Goal: Obtain resource: Download file/media

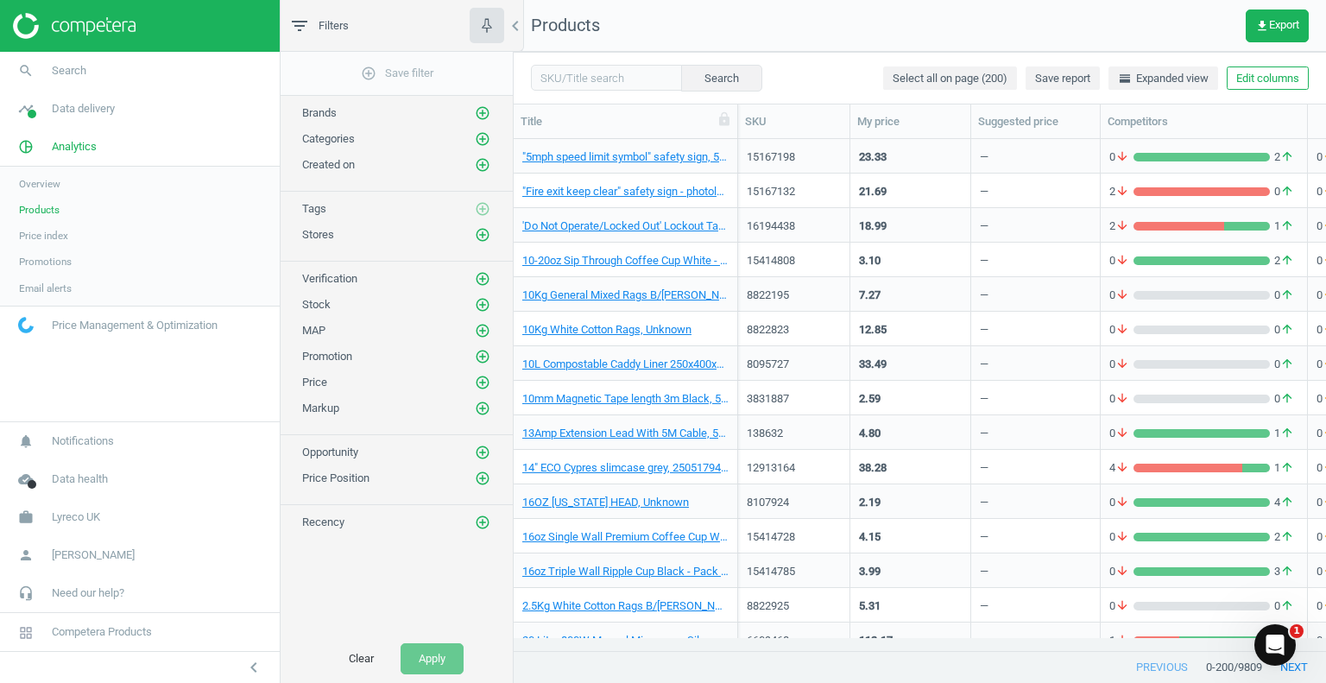
scroll to position [486, 799]
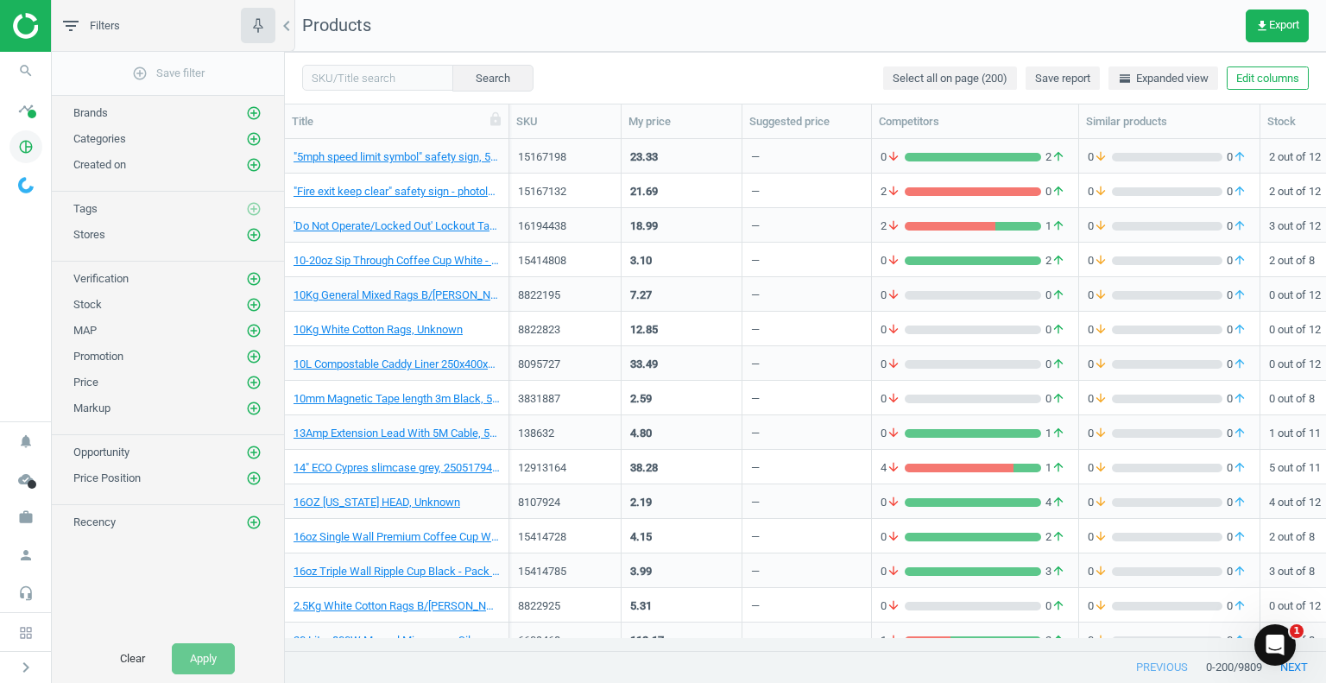
click at [24, 146] on icon "pie_chart_outlined" at bounding box center [25, 146] width 33 height 33
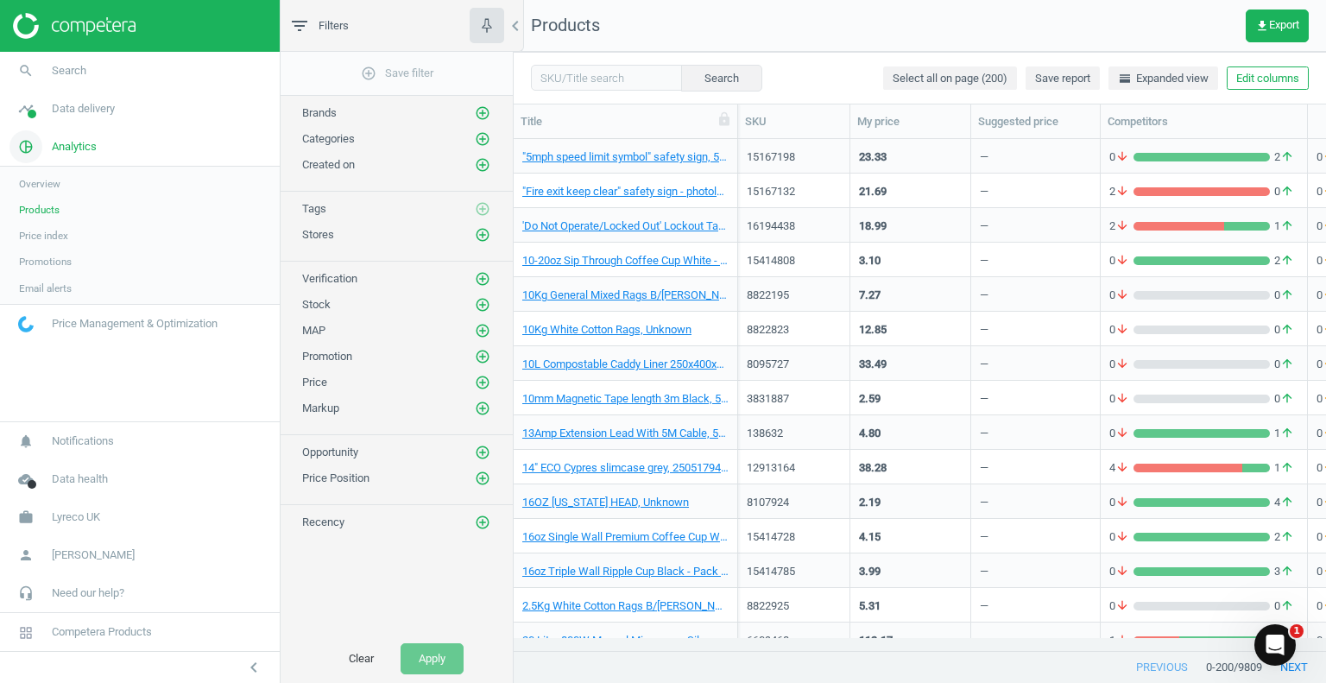
scroll to position [14, 14]
click at [41, 206] on span "Products" at bounding box center [39, 210] width 41 height 14
click at [1275, 14] on button "get_app Export" at bounding box center [1277, 25] width 63 height 33
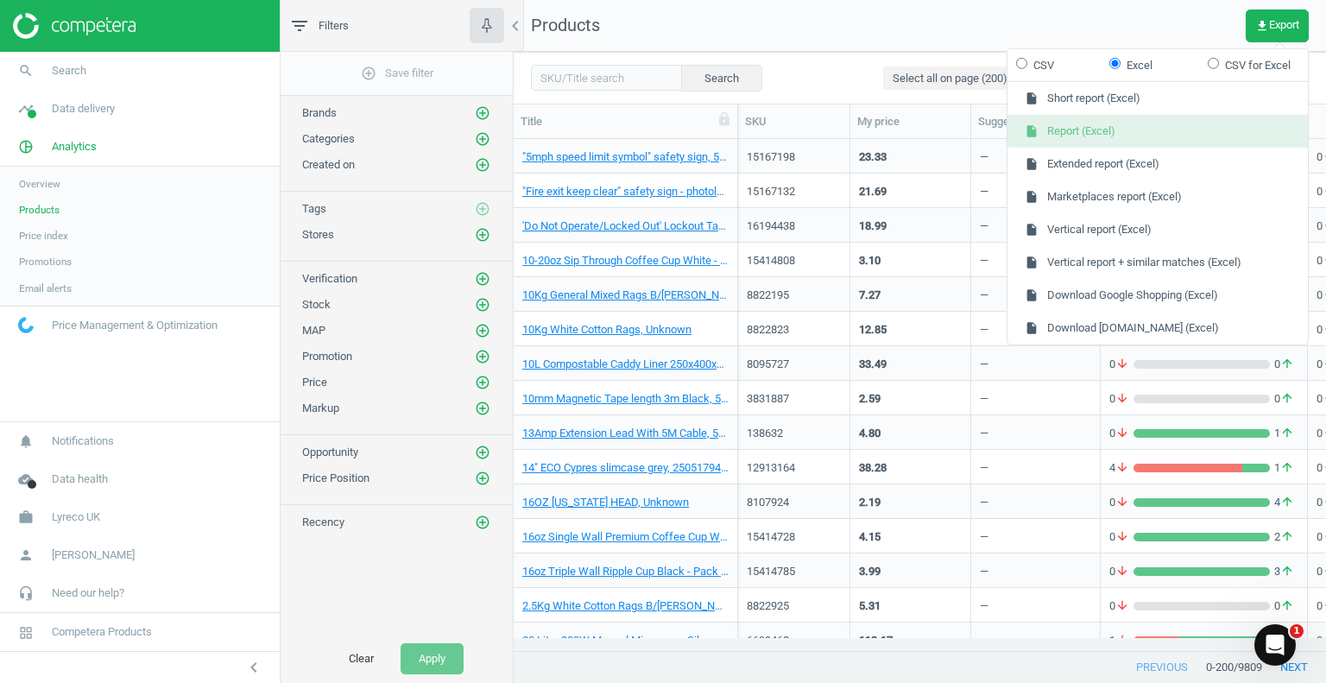
click at [1065, 133] on button "insert_drive_file Report (Excel)" at bounding box center [1157, 131] width 300 height 33
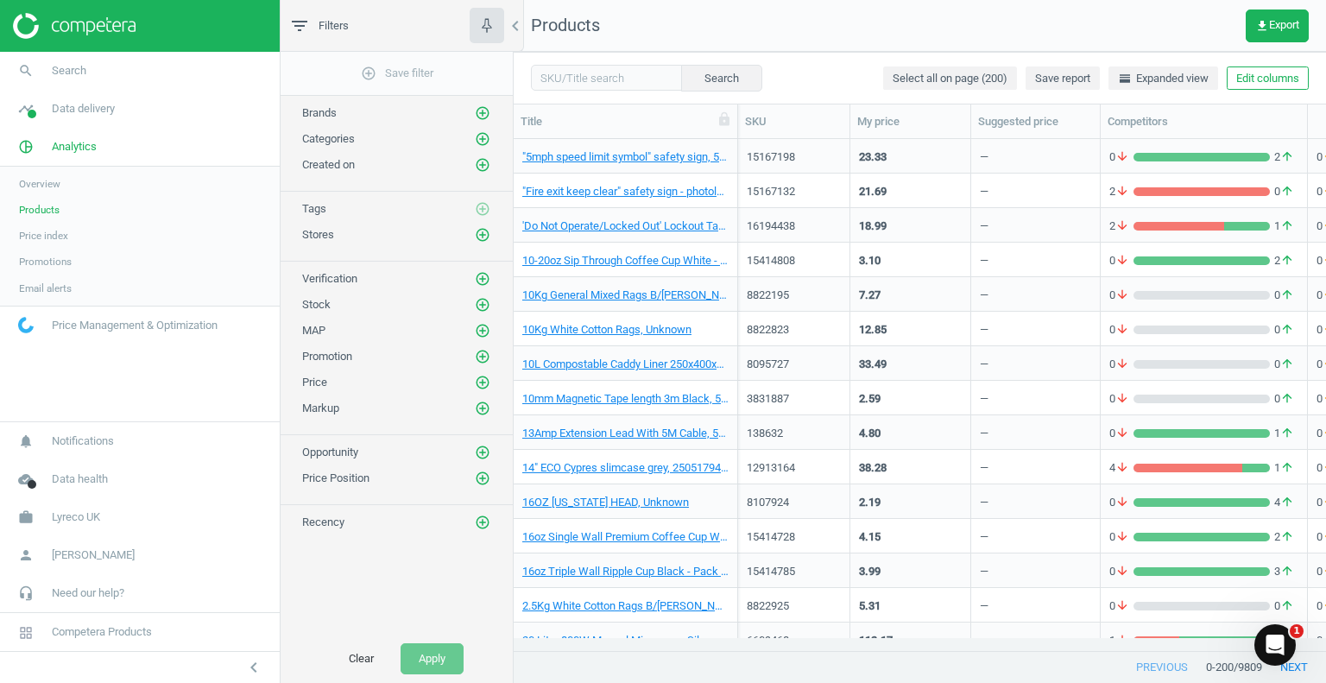
click at [797, 82] on div "Search Select all on page (200) Save report horizontal_split Expanded view Edit…" at bounding box center [920, 78] width 812 height 52
click at [41, 180] on span "Overview" at bounding box center [39, 184] width 41 height 14
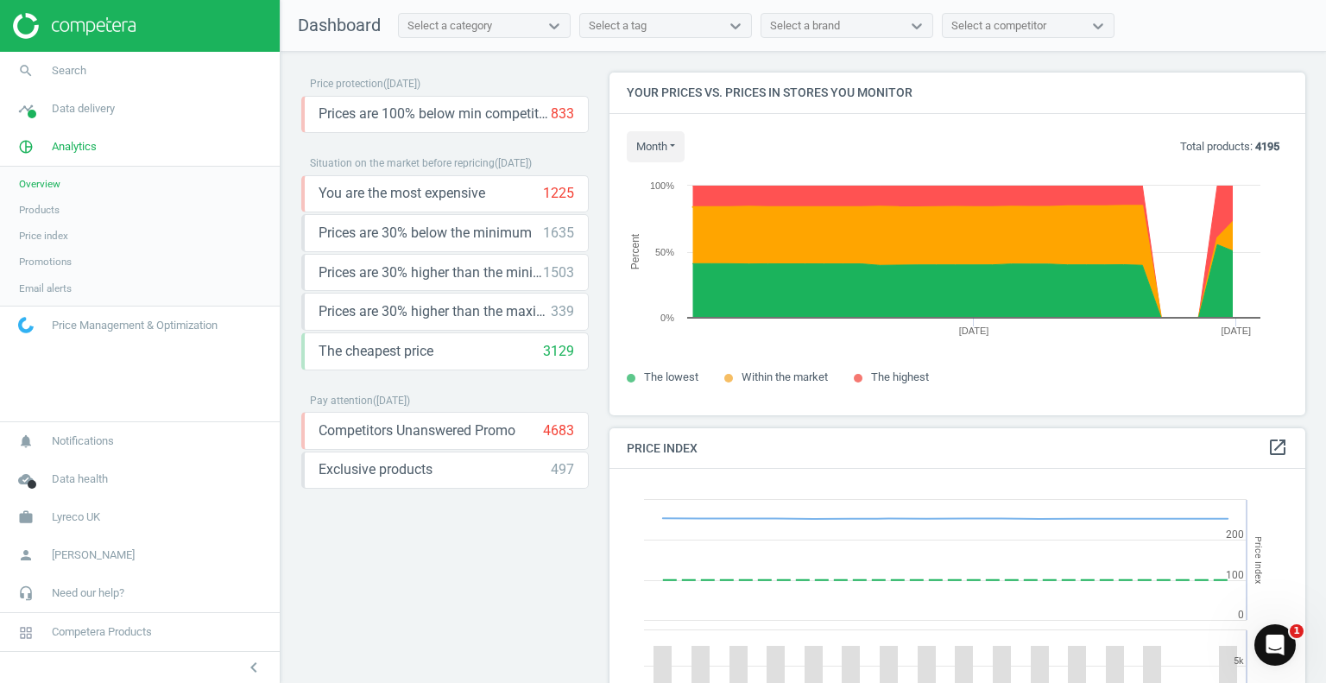
scroll to position [424, 710]
click at [35, 232] on span "Price index" at bounding box center [43, 236] width 49 height 14
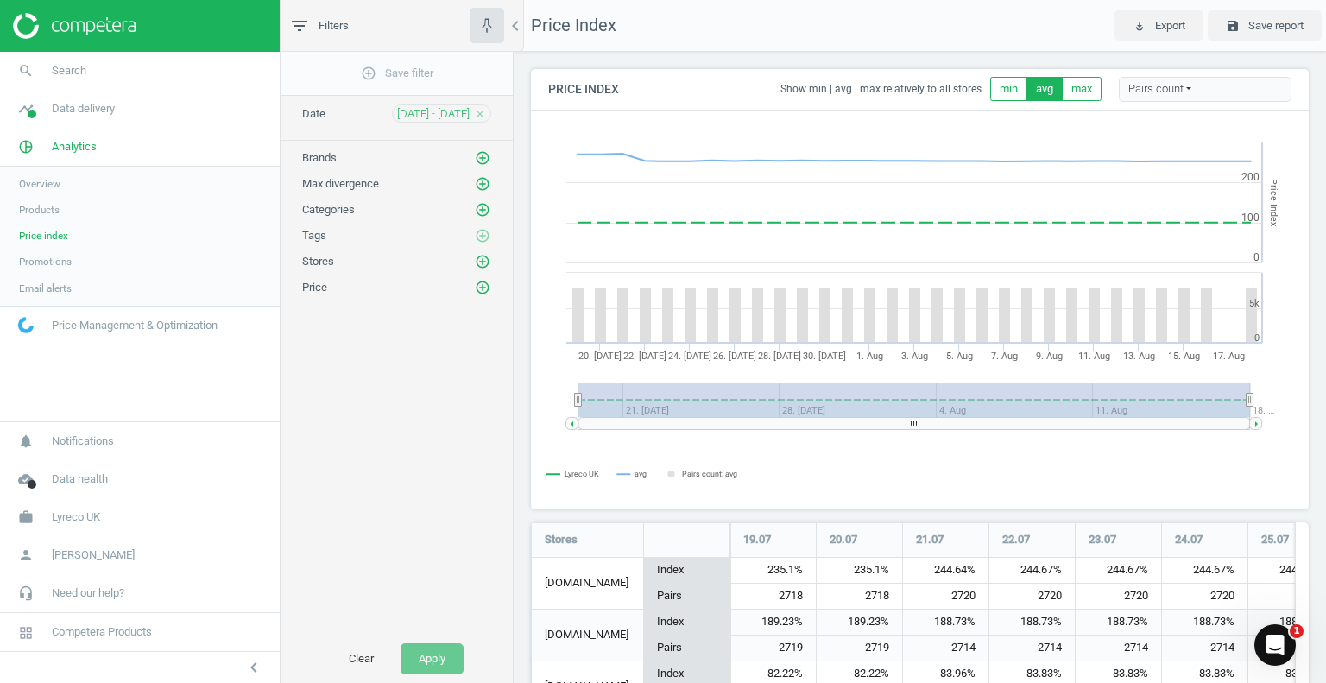
scroll to position [894, 791]
click at [43, 211] on span "Products" at bounding box center [39, 210] width 41 height 14
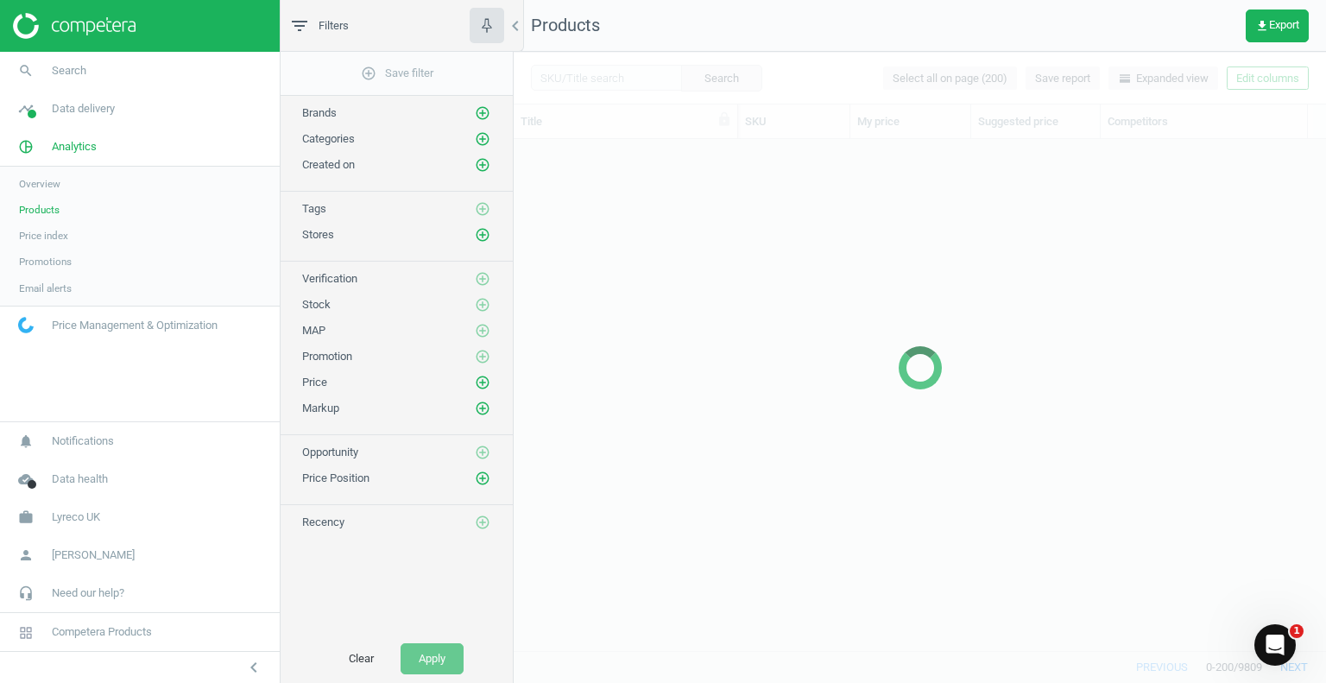
scroll to position [486, 799]
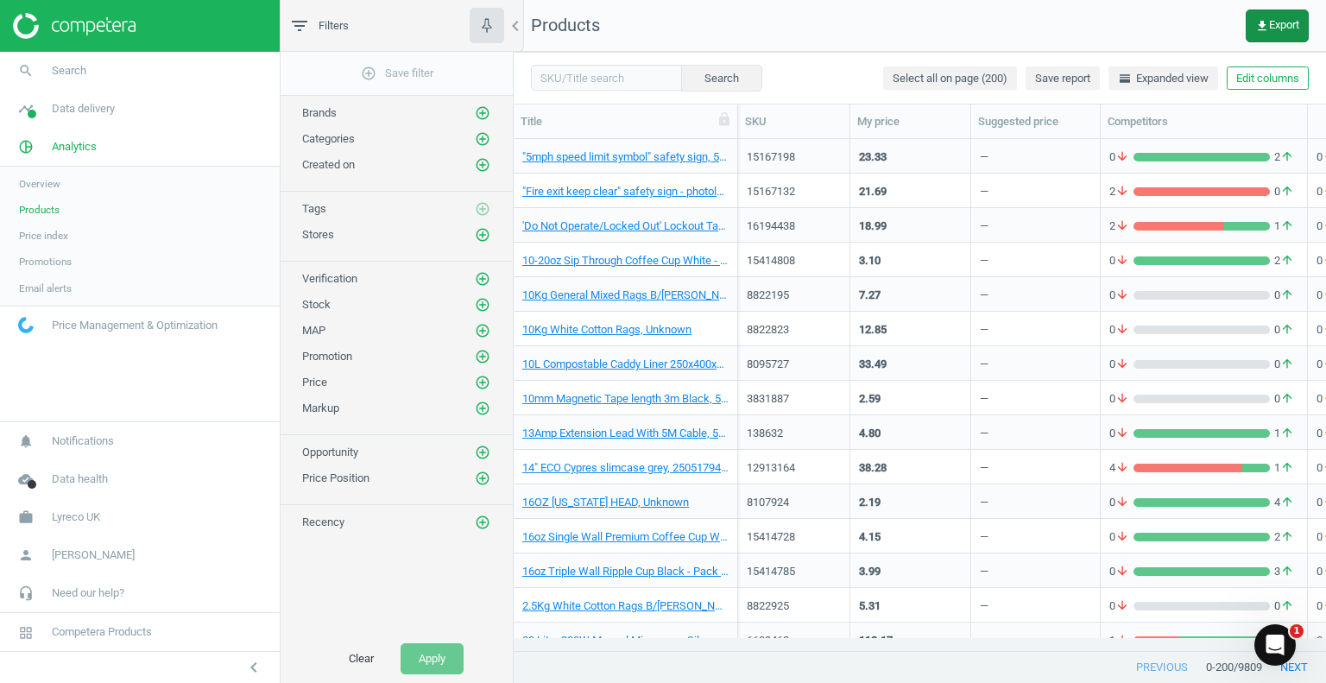
click at [1282, 27] on span "get_app Export" at bounding box center [1277, 26] width 44 height 14
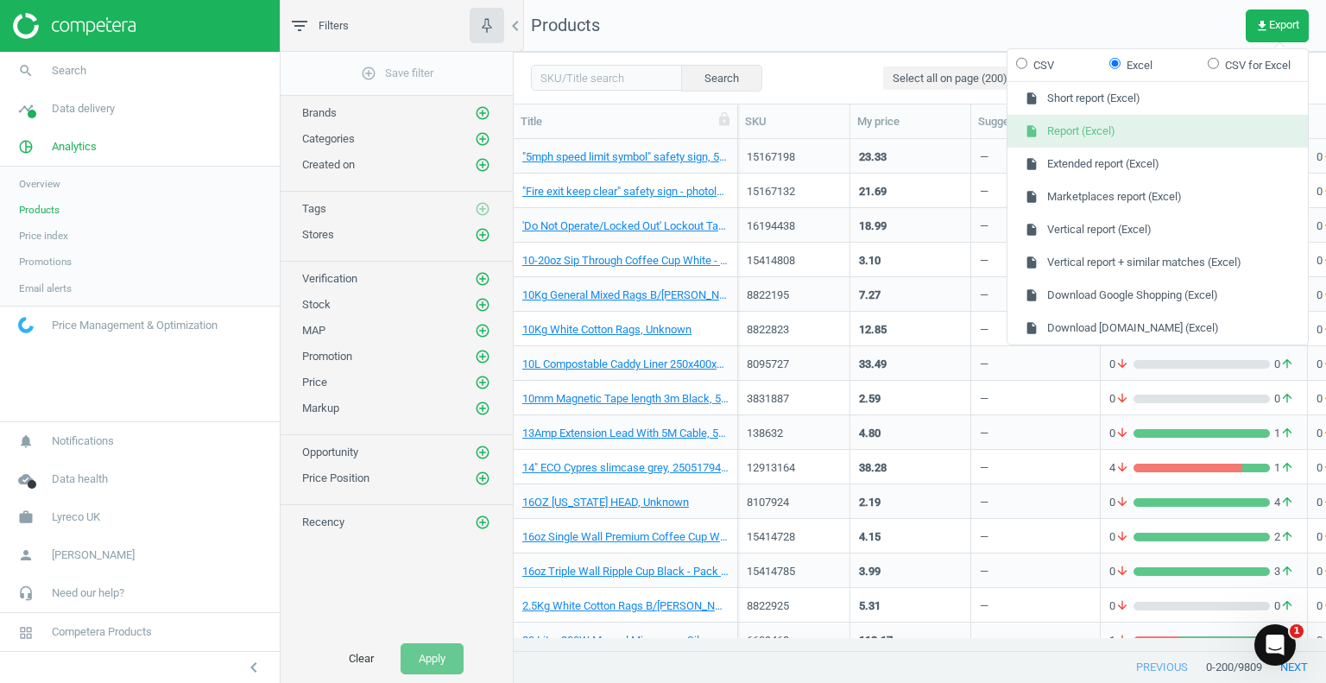
click at [1052, 134] on button "insert_drive_file Report (Excel)" at bounding box center [1157, 131] width 300 height 33
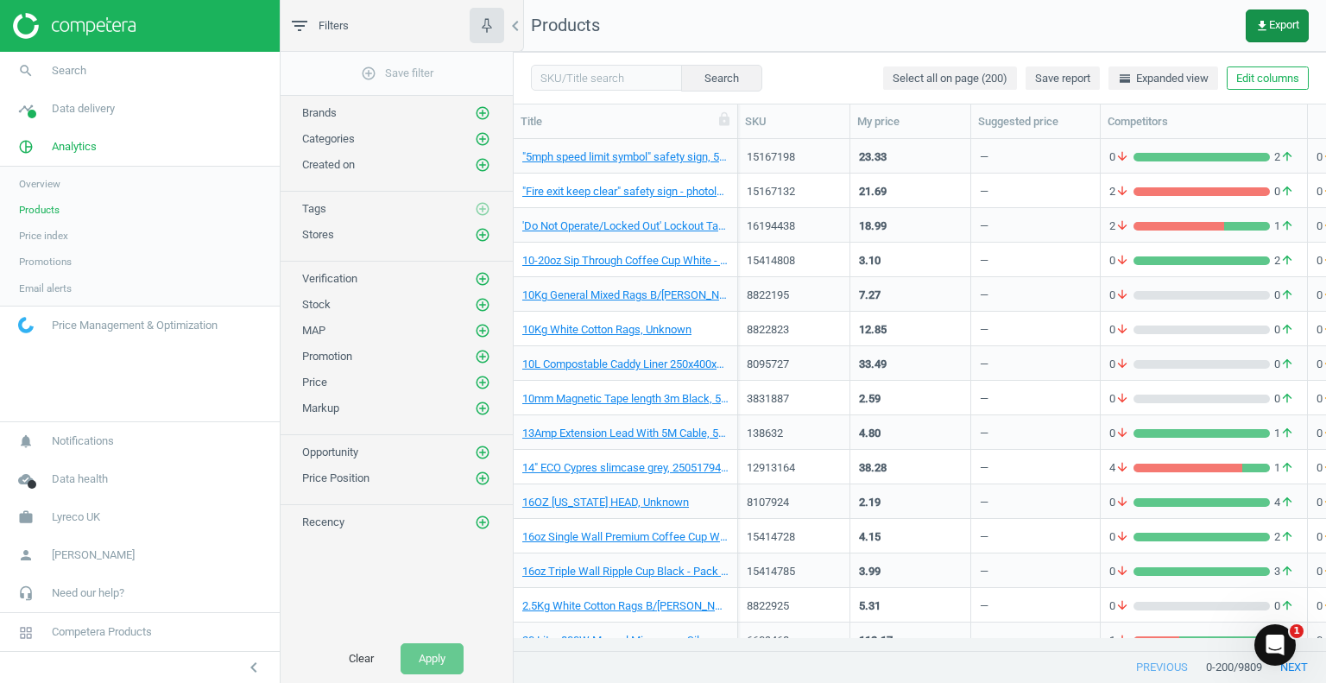
click at [1284, 23] on span "get_app Export" at bounding box center [1277, 26] width 44 height 14
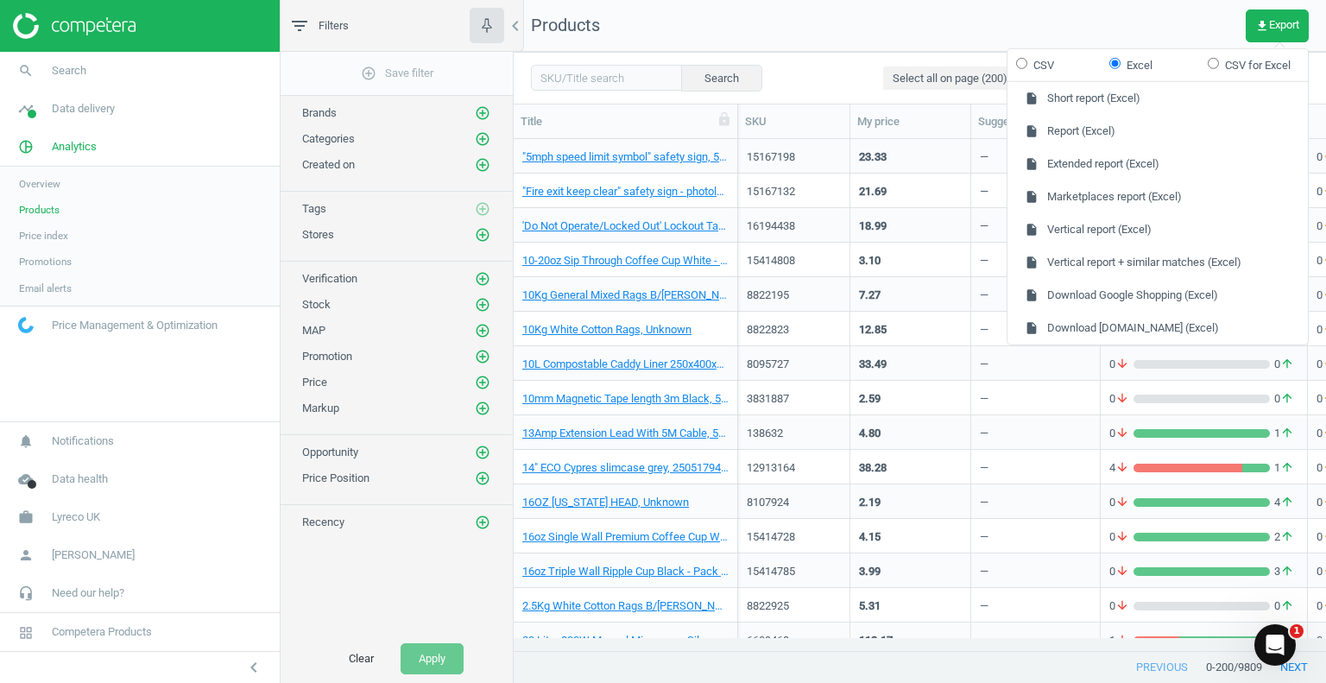
click at [1039, 68] on label "CSV" at bounding box center [1035, 65] width 38 height 16
click at [1027, 68] on input "CSV" at bounding box center [1021, 62] width 11 height 11
radio input "true"
click at [1130, 67] on label "Excel" at bounding box center [1130, 65] width 43 height 16
click at [1120, 67] on input "Excel" at bounding box center [1114, 62] width 11 height 11
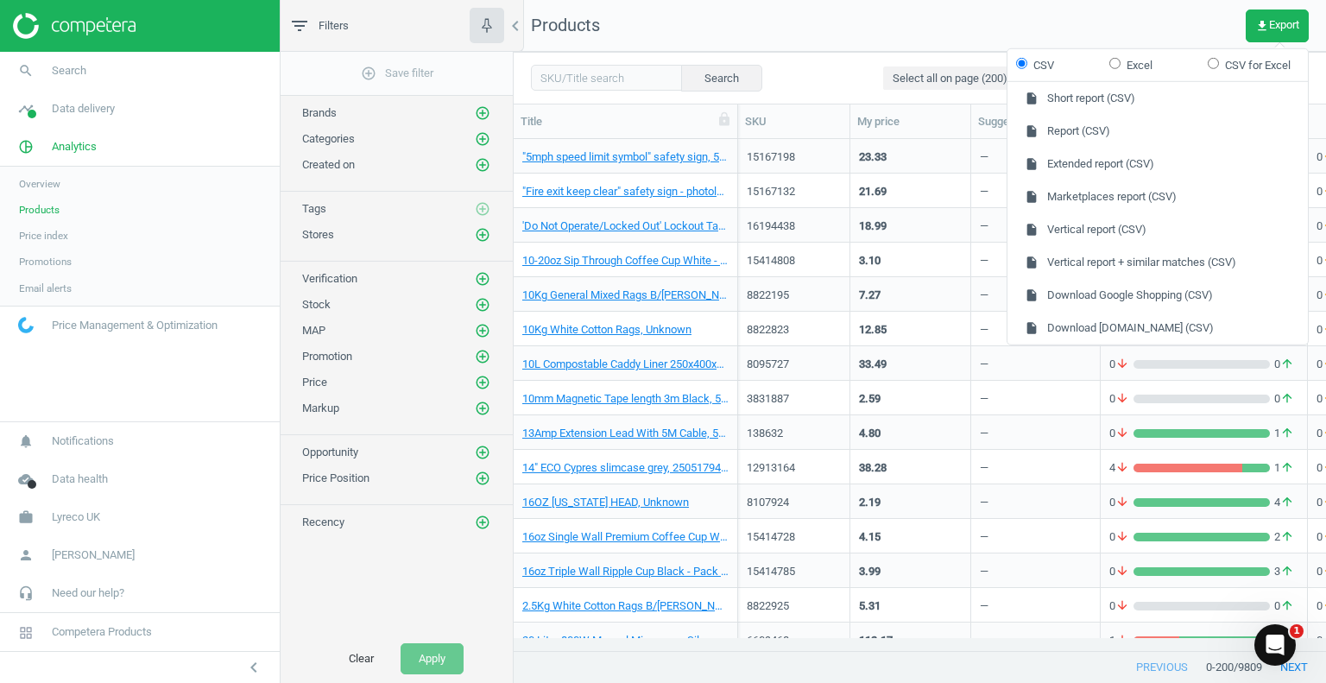
radio input "true"
click at [1045, 134] on button "insert_drive_file Report (Excel)" at bounding box center [1157, 131] width 300 height 33
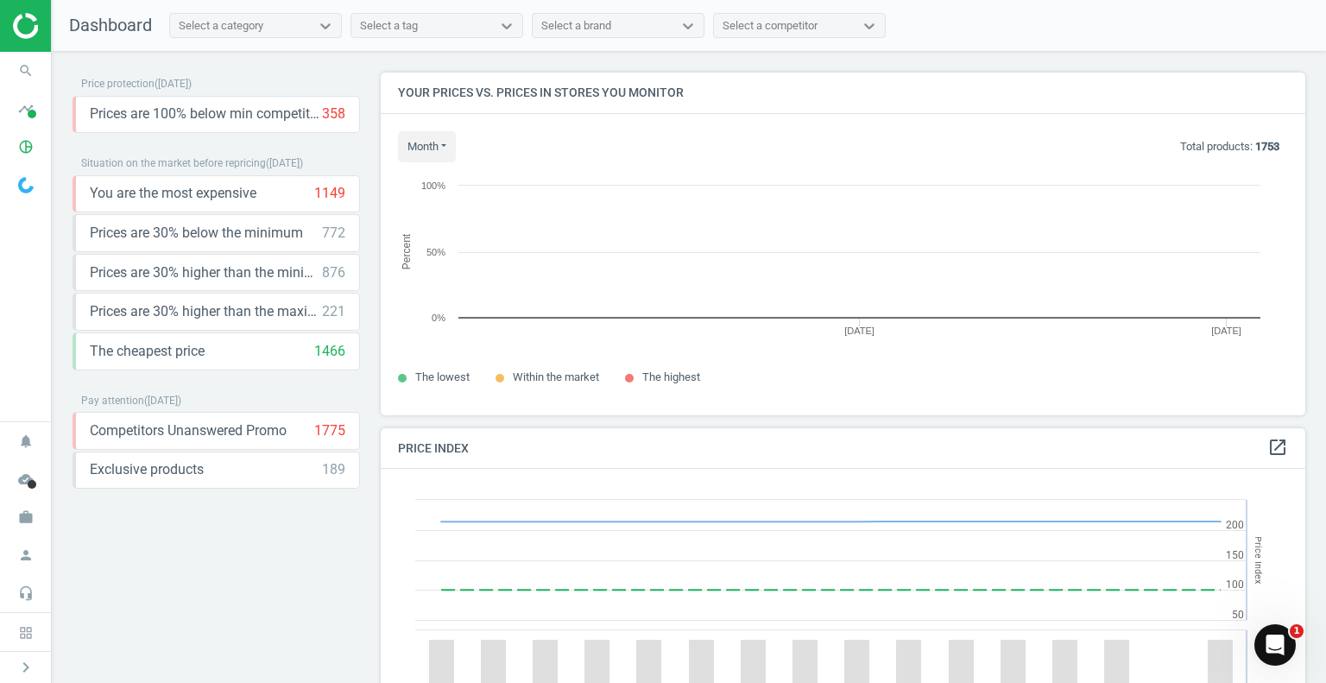
scroll to position [369, 937]
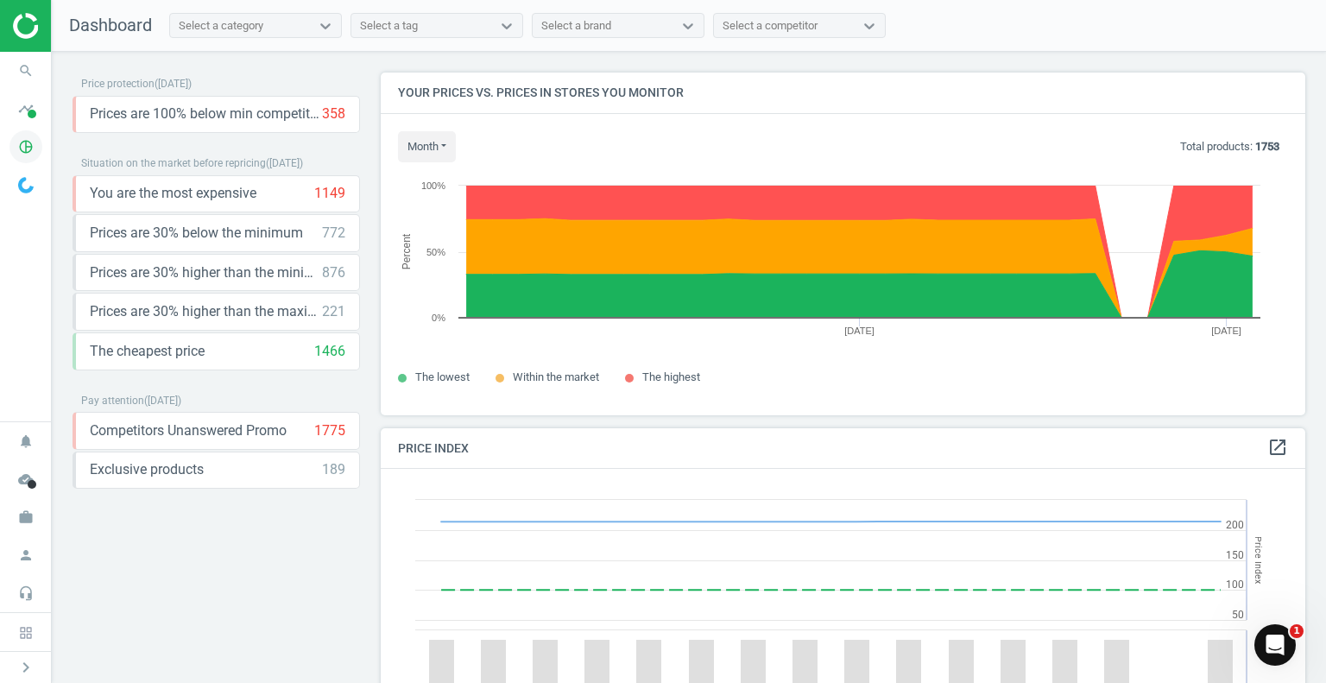
click at [24, 152] on icon "pie_chart_outlined" at bounding box center [25, 146] width 33 height 33
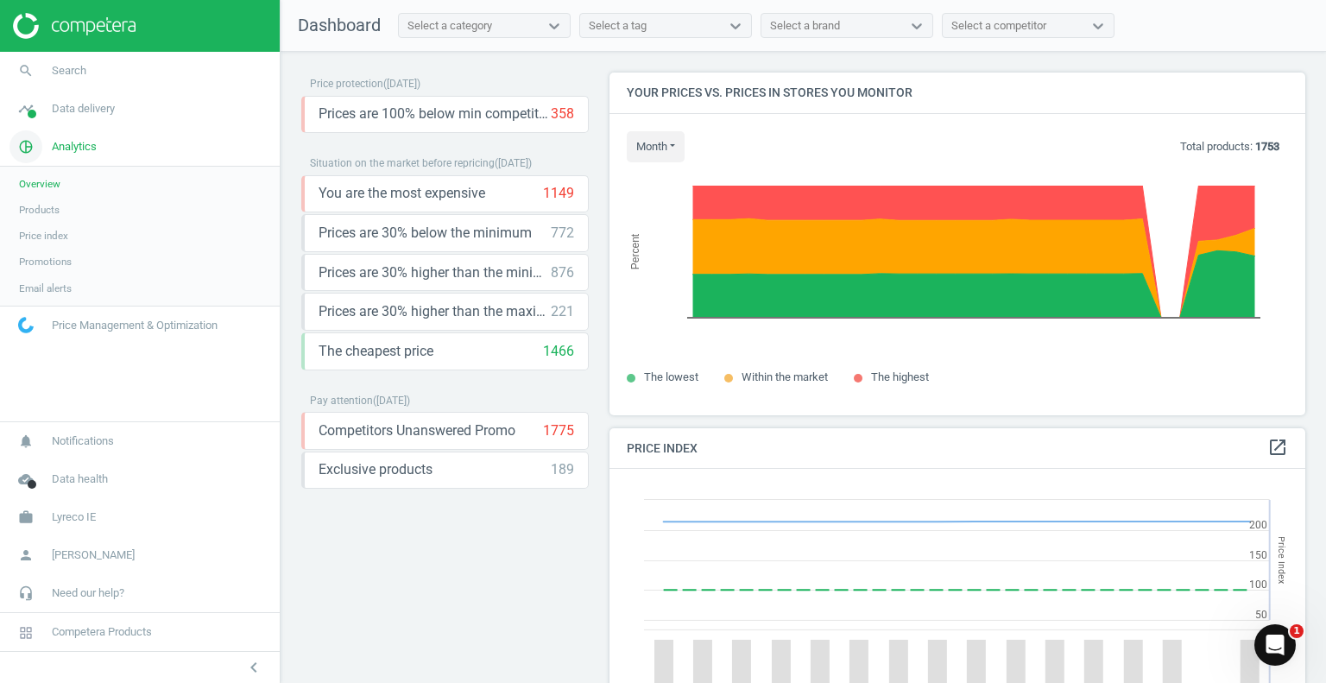
scroll to position [0, 0]
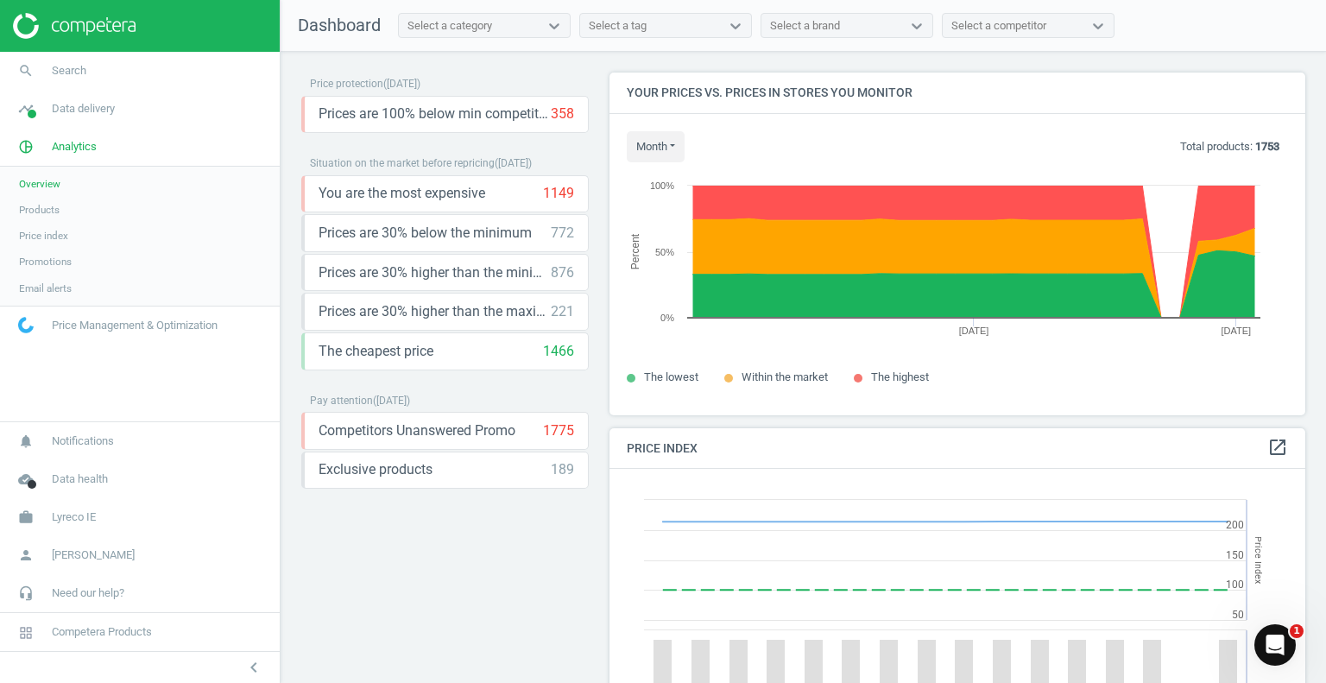
click at [46, 210] on span "Products" at bounding box center [39, 210] width 41 height 14
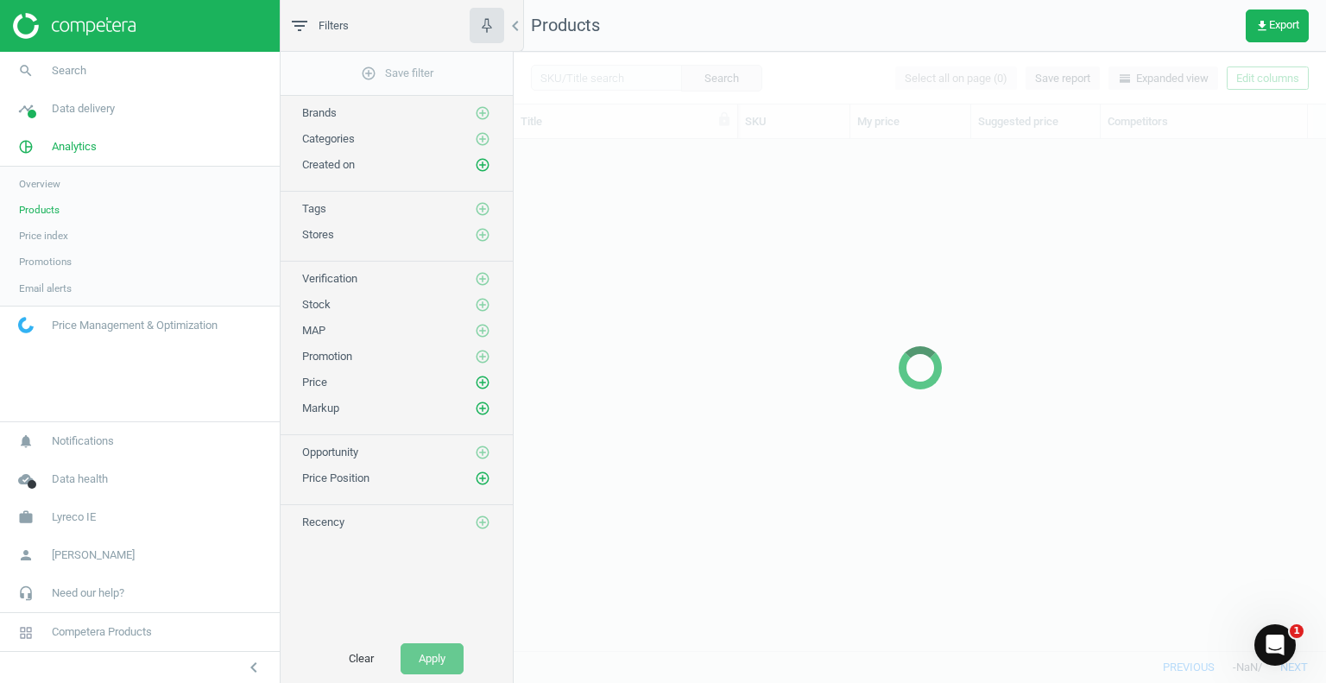
scroll to position [486, 799]
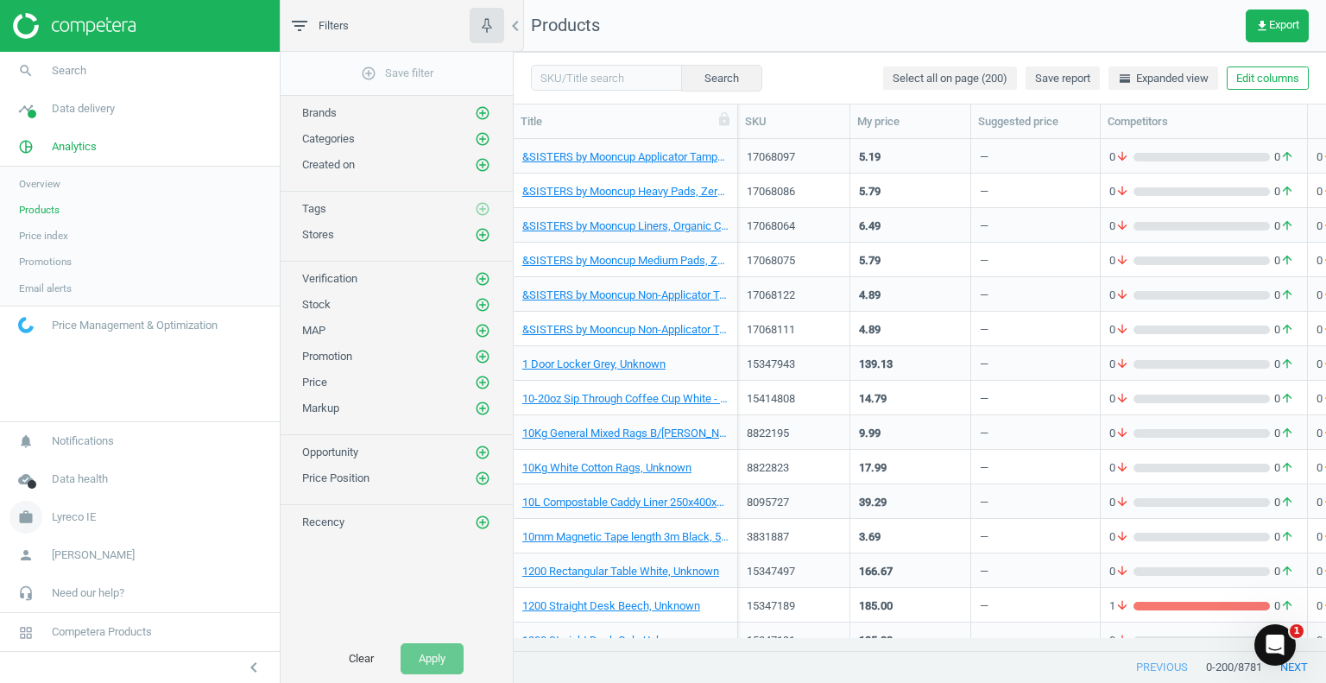
click at [66, 521] on span "Lyreco IE" at bounding box center [74, 517] width 44 height 16
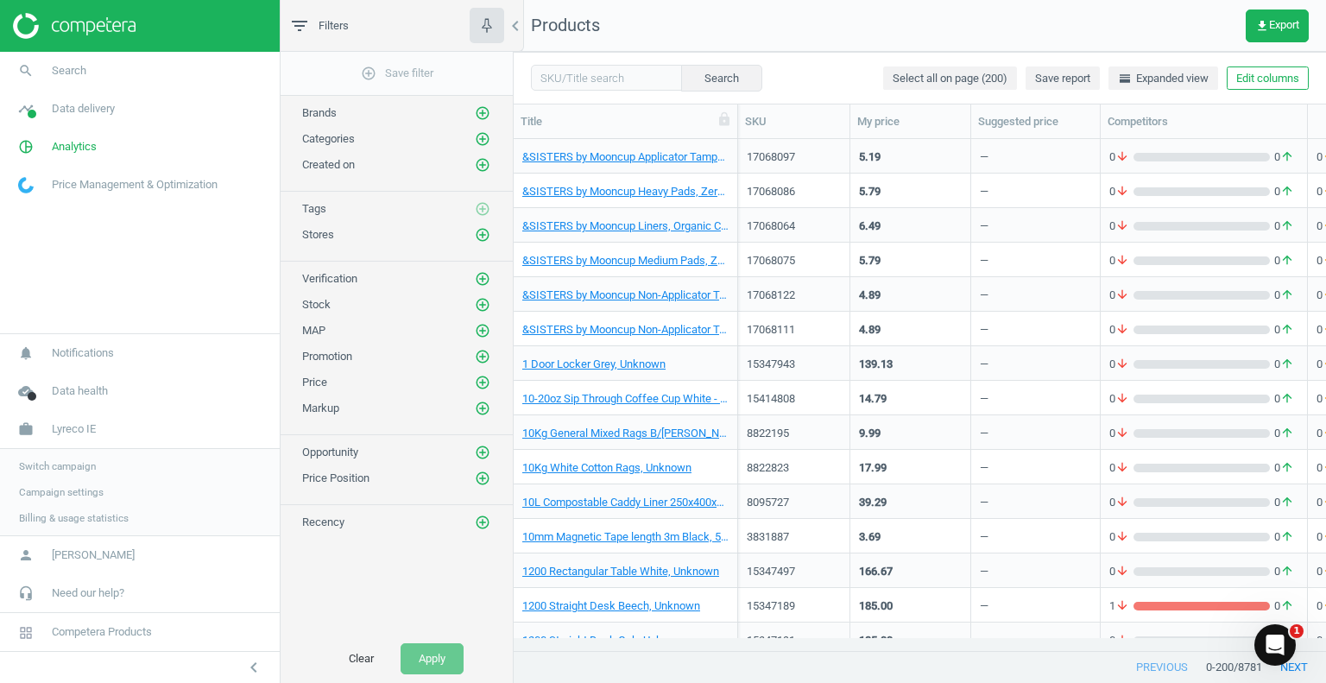
click at [68, 468] on span "Switch campaign" at bounding box center [57, 466] width 77 height 14
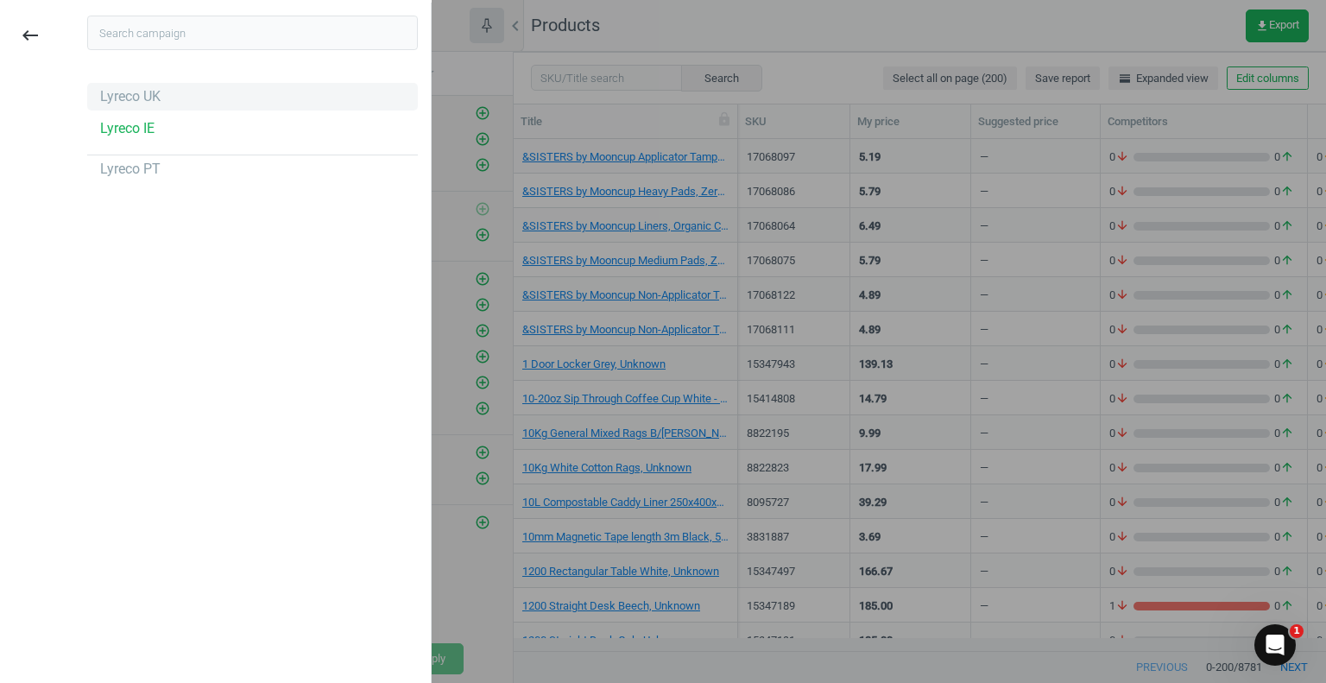
click at [150, 94] on div "Lyreco UK" at bounding box center [130, 96] width 60 height 19
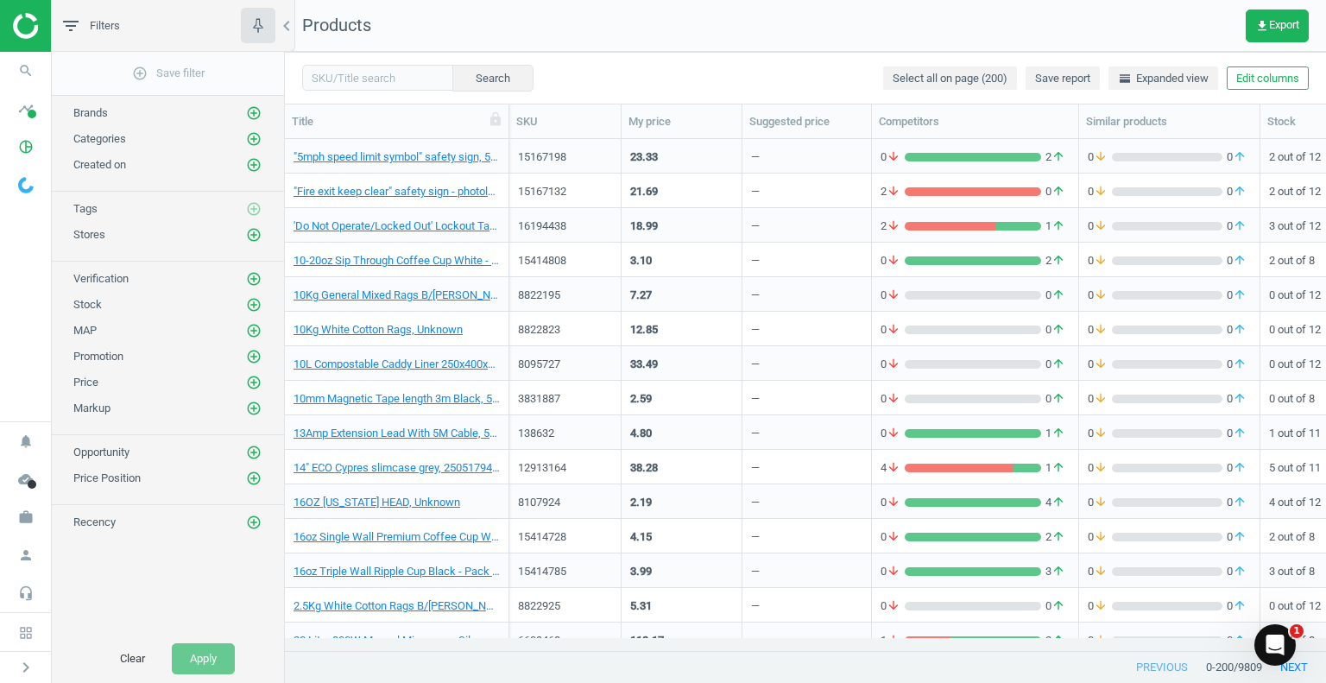
click at [1074, 22] on nav "Products get_app Export" at bounding box center [805, 26] width 1041 height 52
click at [1286, 23] on span "get_app Export" at bounding box center [1277, 26] width 44 height 14
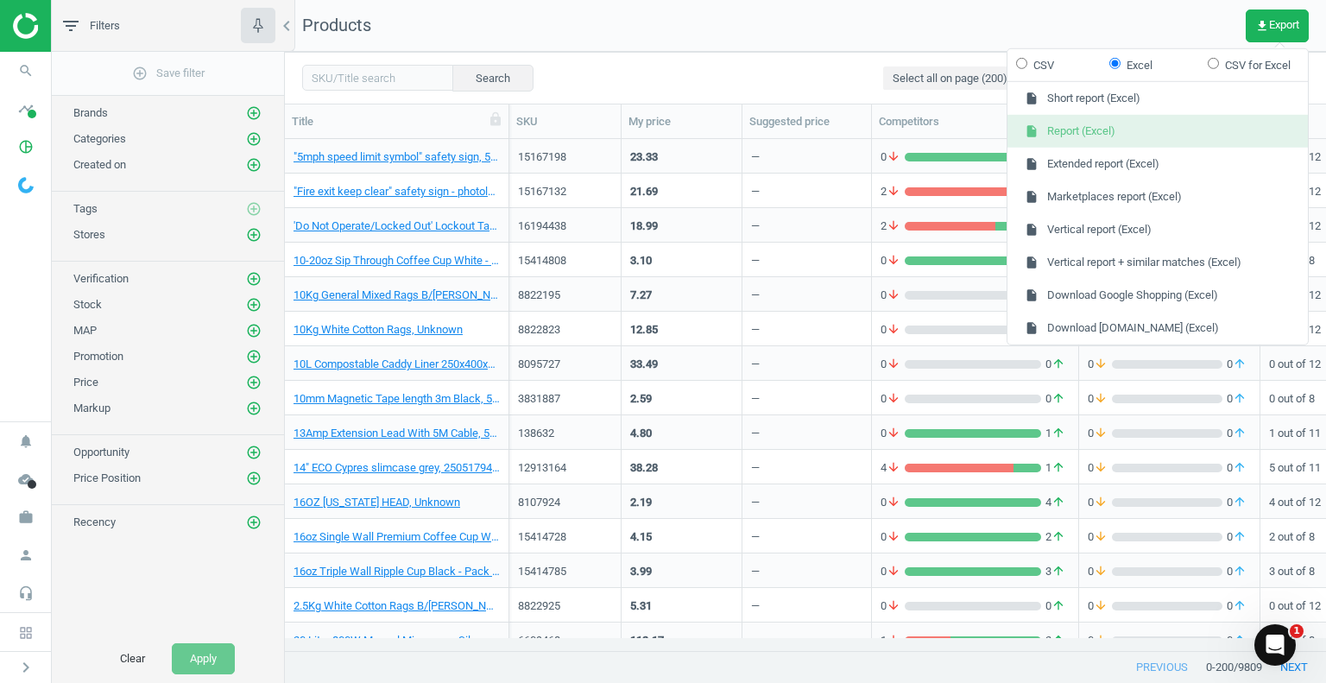
click at [1070, 130] on button "insert_drive_file Report (Excel)" at bounding box center [1157, 131] width 300 height 33
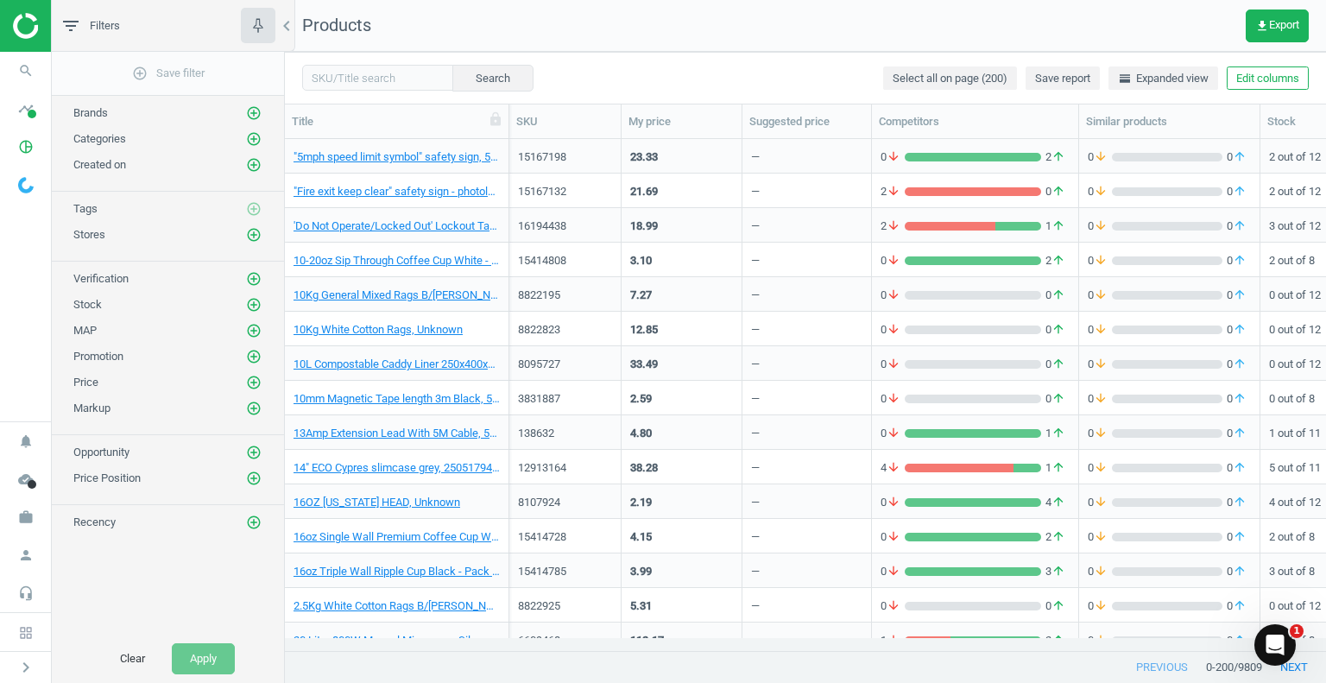
click at [836, 25] on nav "Products get_app Export" at bounding box center [805, 26] width 1041 height 52
